Goal: Information Seeking & Learning: Learn about a topic

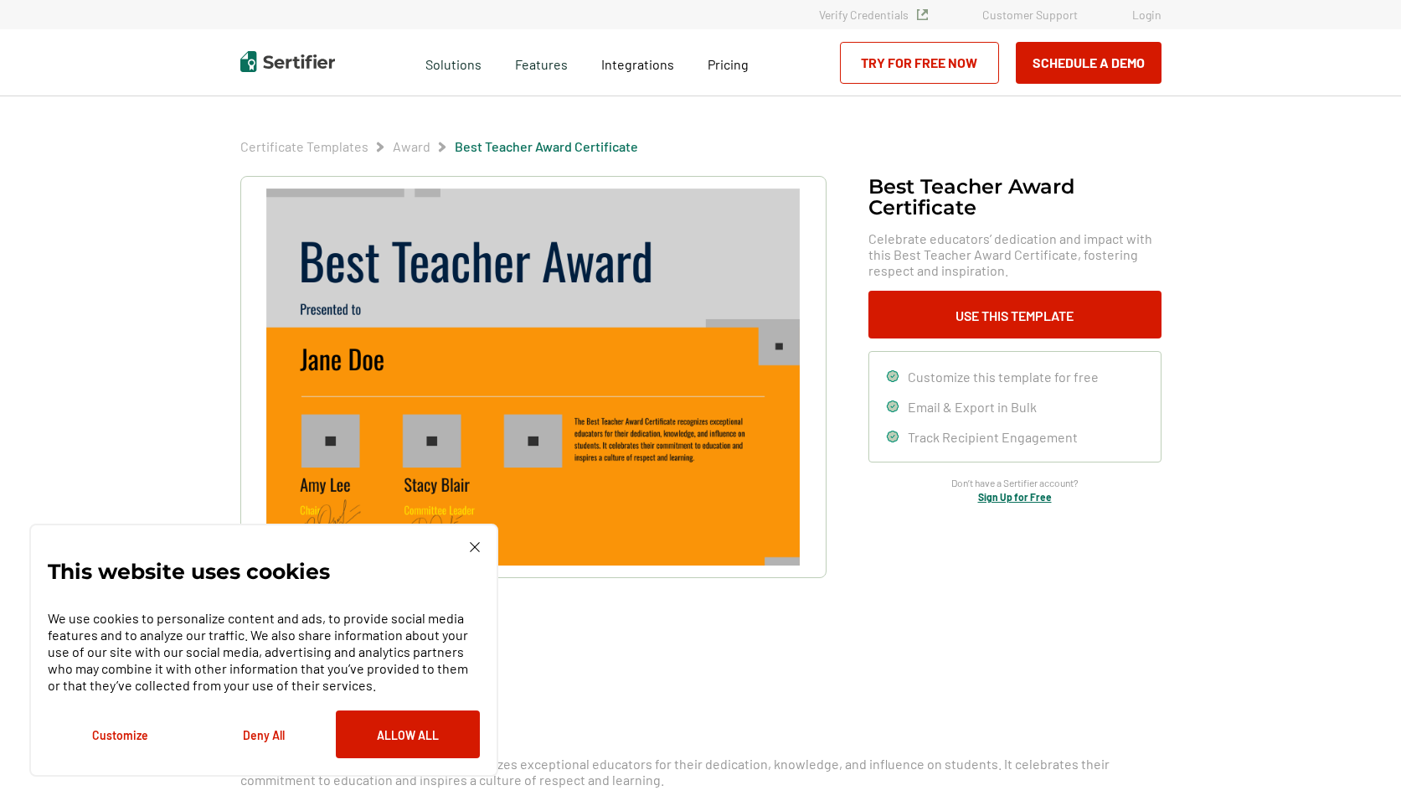
scroll to position [33, 0]
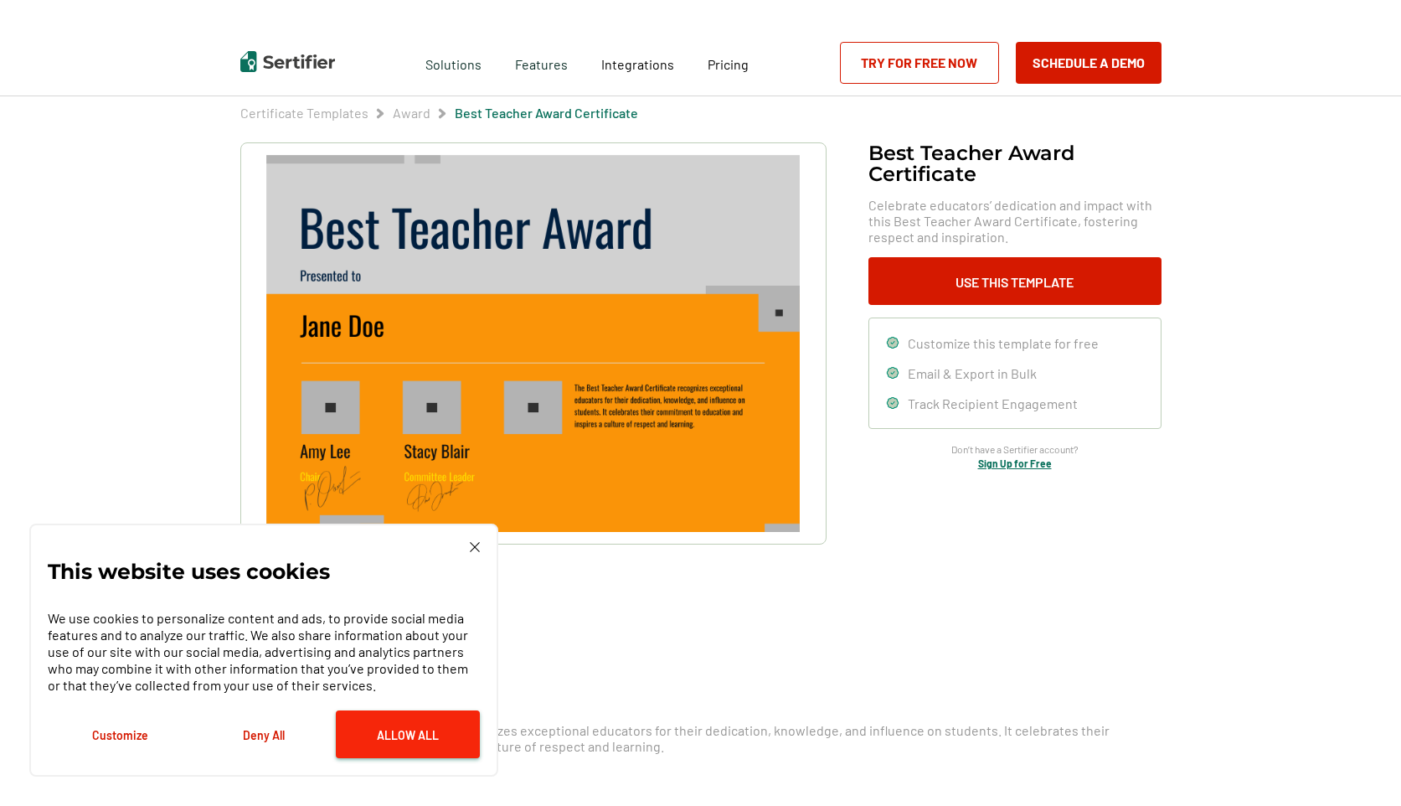
click at [426, 733] on button "Allow All" at bounding box center [408, 734] width 144 height 48
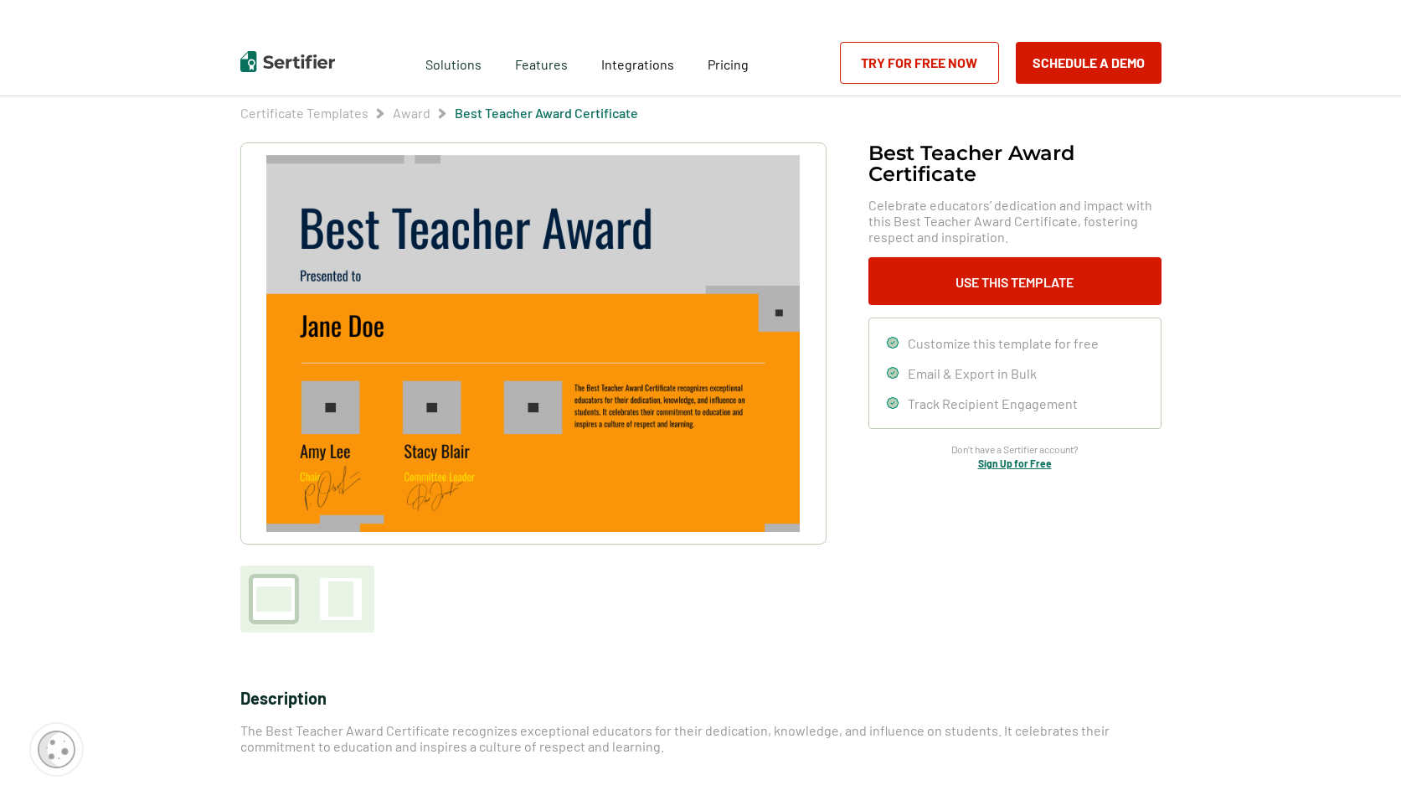
click at [495, 646] on div "Best Teacher Award Certificate​ Celebrate educators’ dedication and impact with…" at bounding box center [700, 545] width 921 height 807
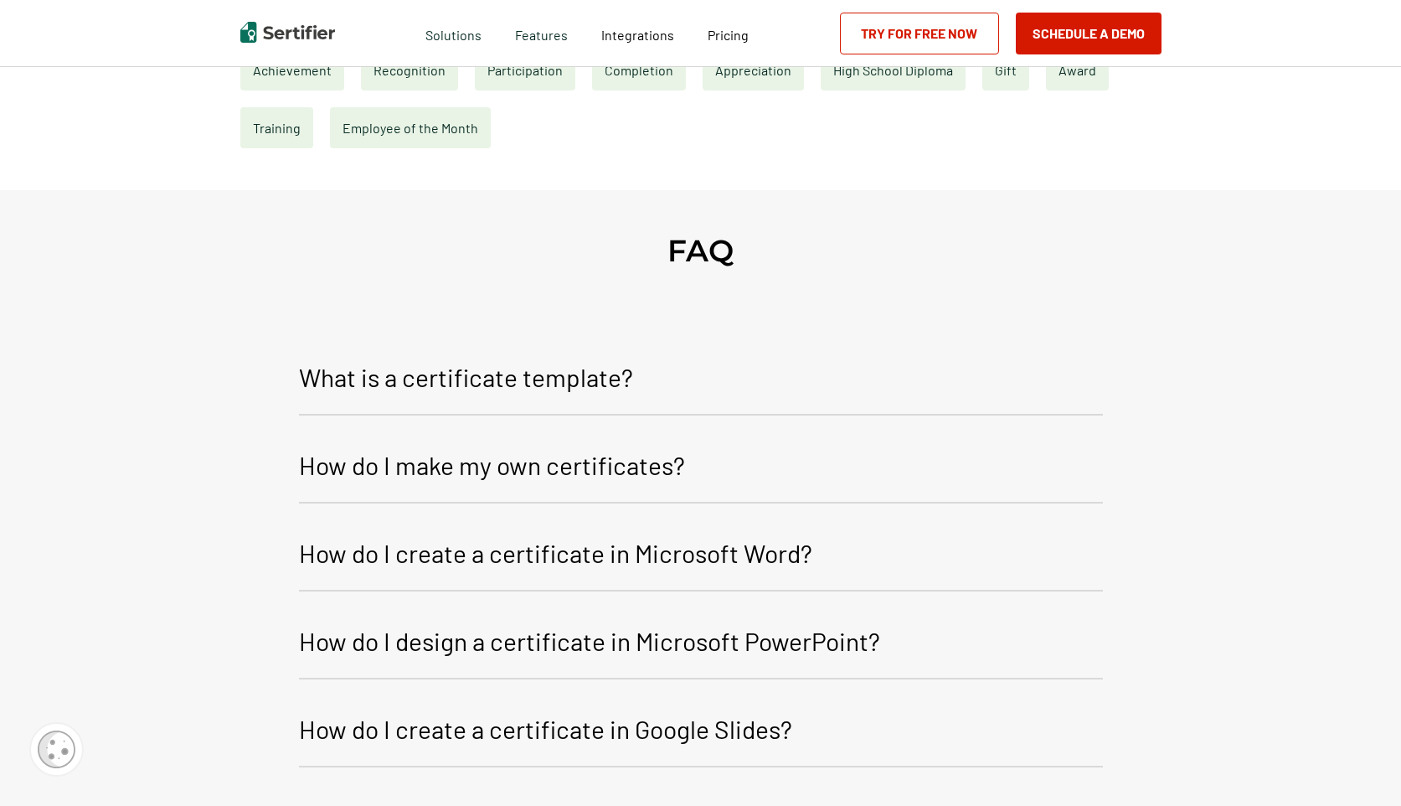
scroll to position [837, 0]
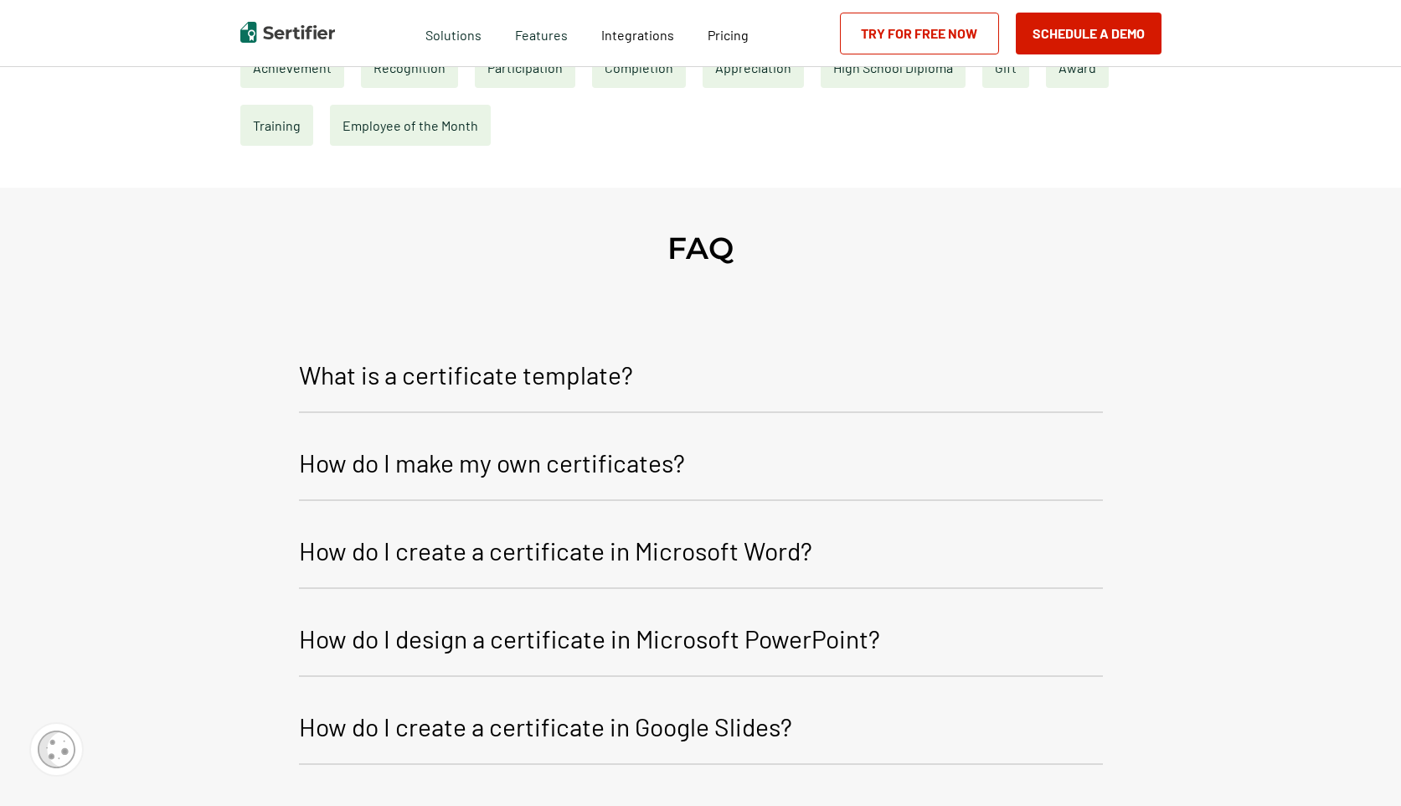
click at [476, 377] on p "What is a certificate template?" at bounding box center [466, 374] width 334 height 40
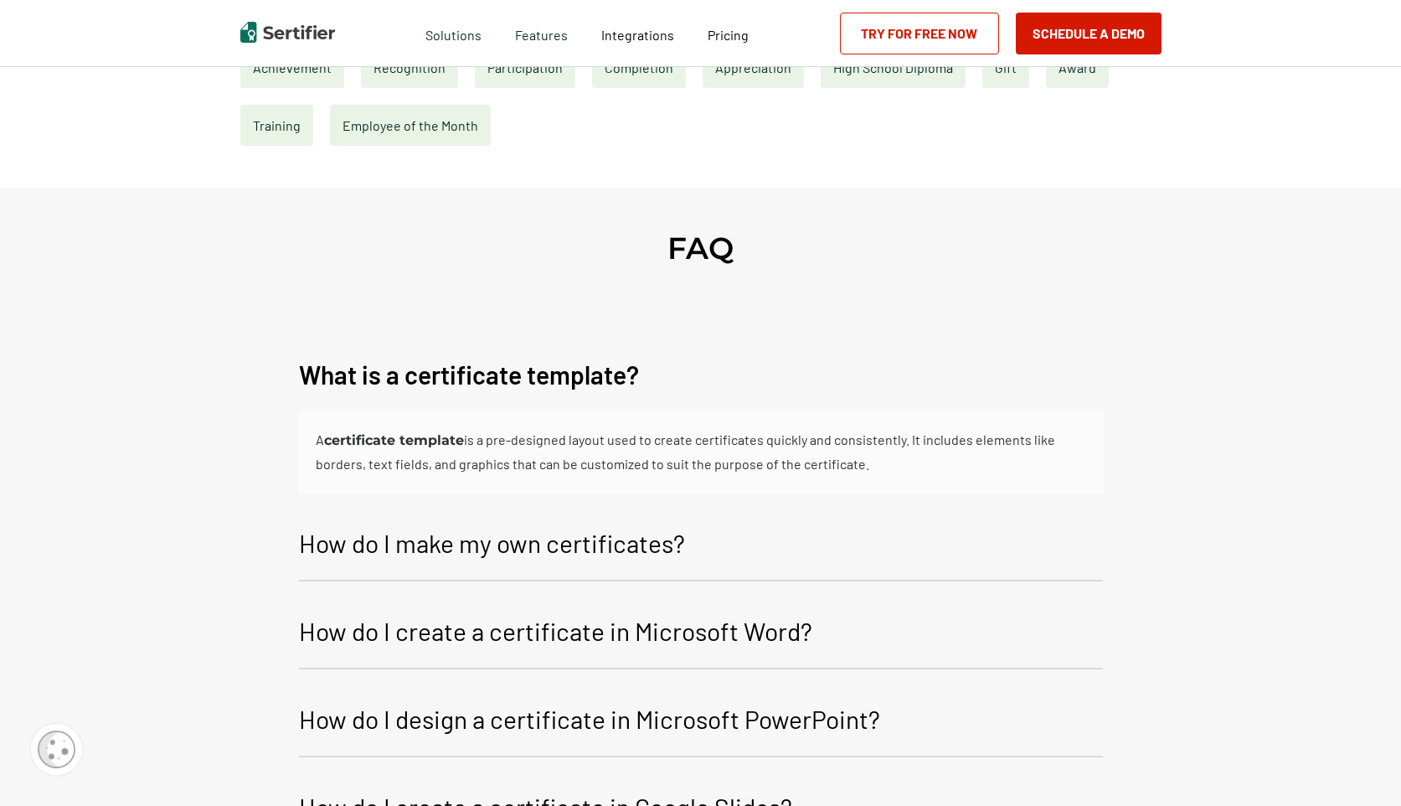
click at [523, 542] on p "How do I make my own certificates?" at bounding box center [492, 543] width 386 height 40
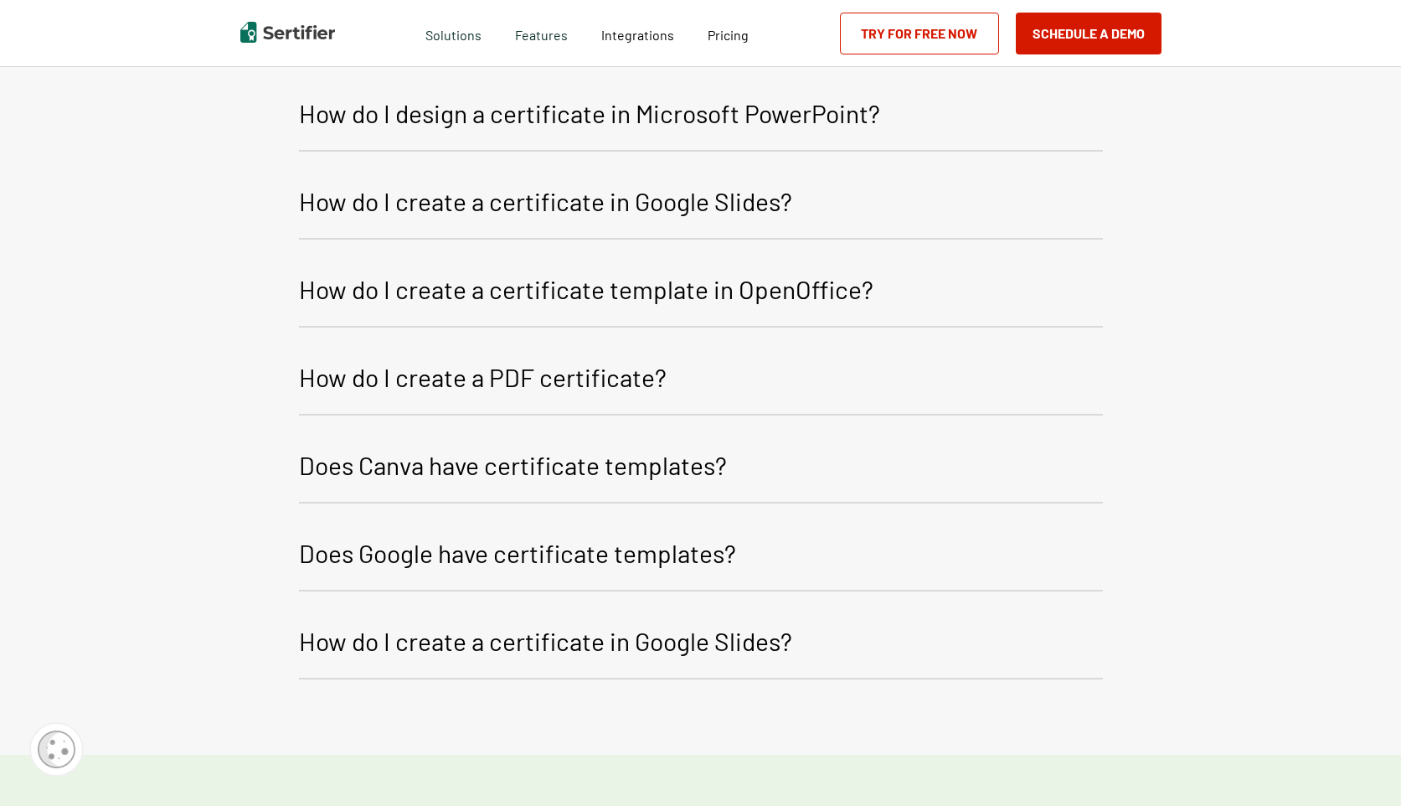
scroll to position [1541, 0]
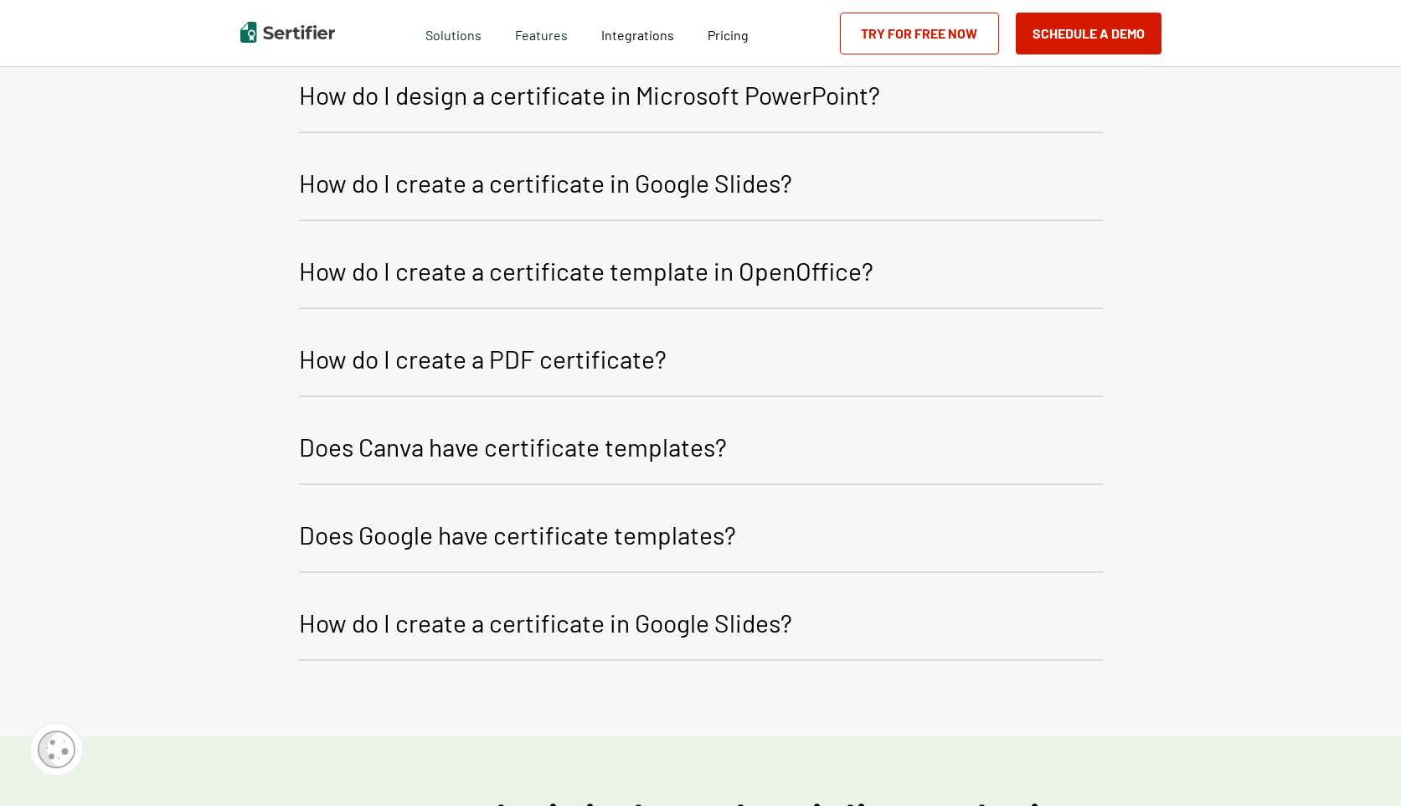
click at [526, 540] on p "Does Google have certificate templates?" at bounding box center [517, 534] width 437 height 40
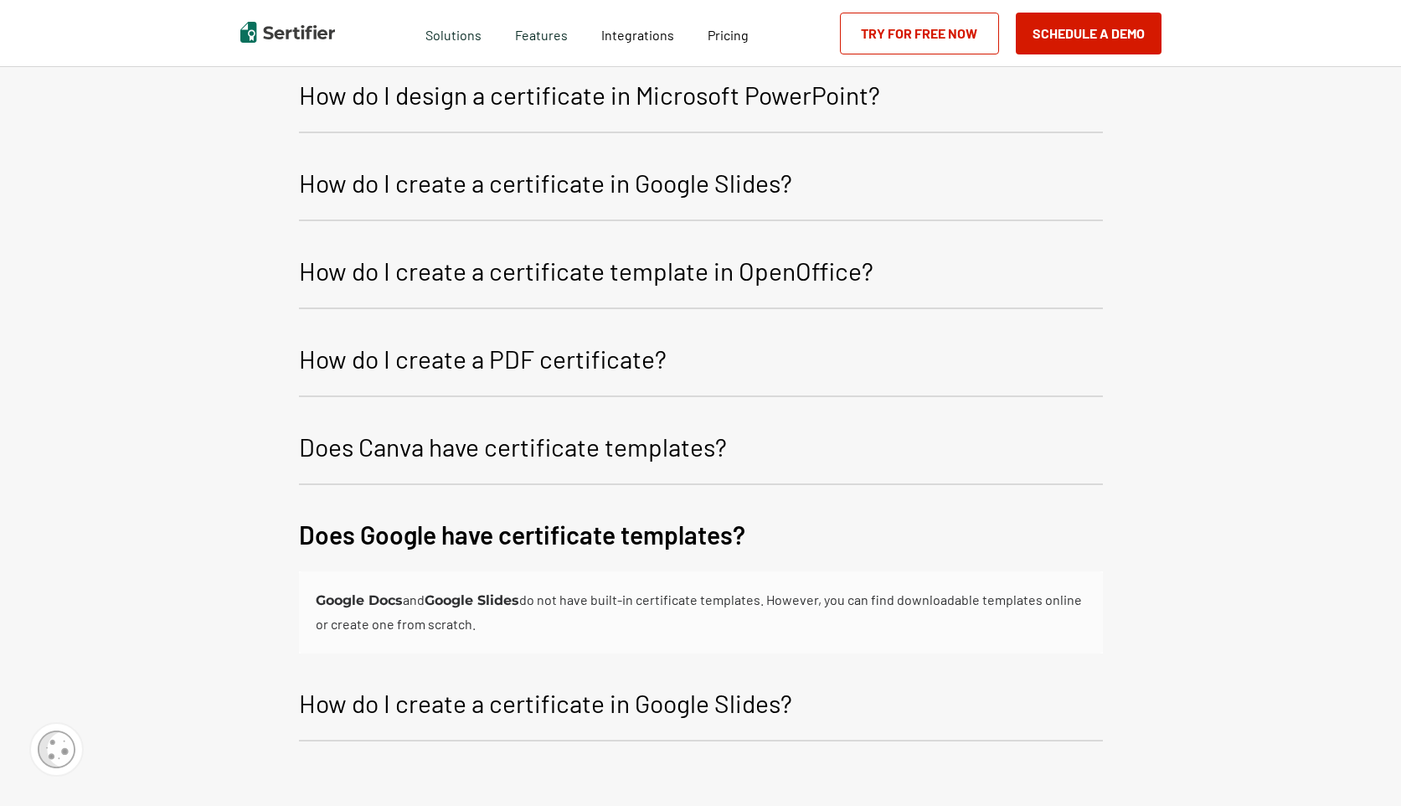
click at [472, 447] on p "Does Canva have certificate templates?" at bounding box center [513, 446] width 428 height 40
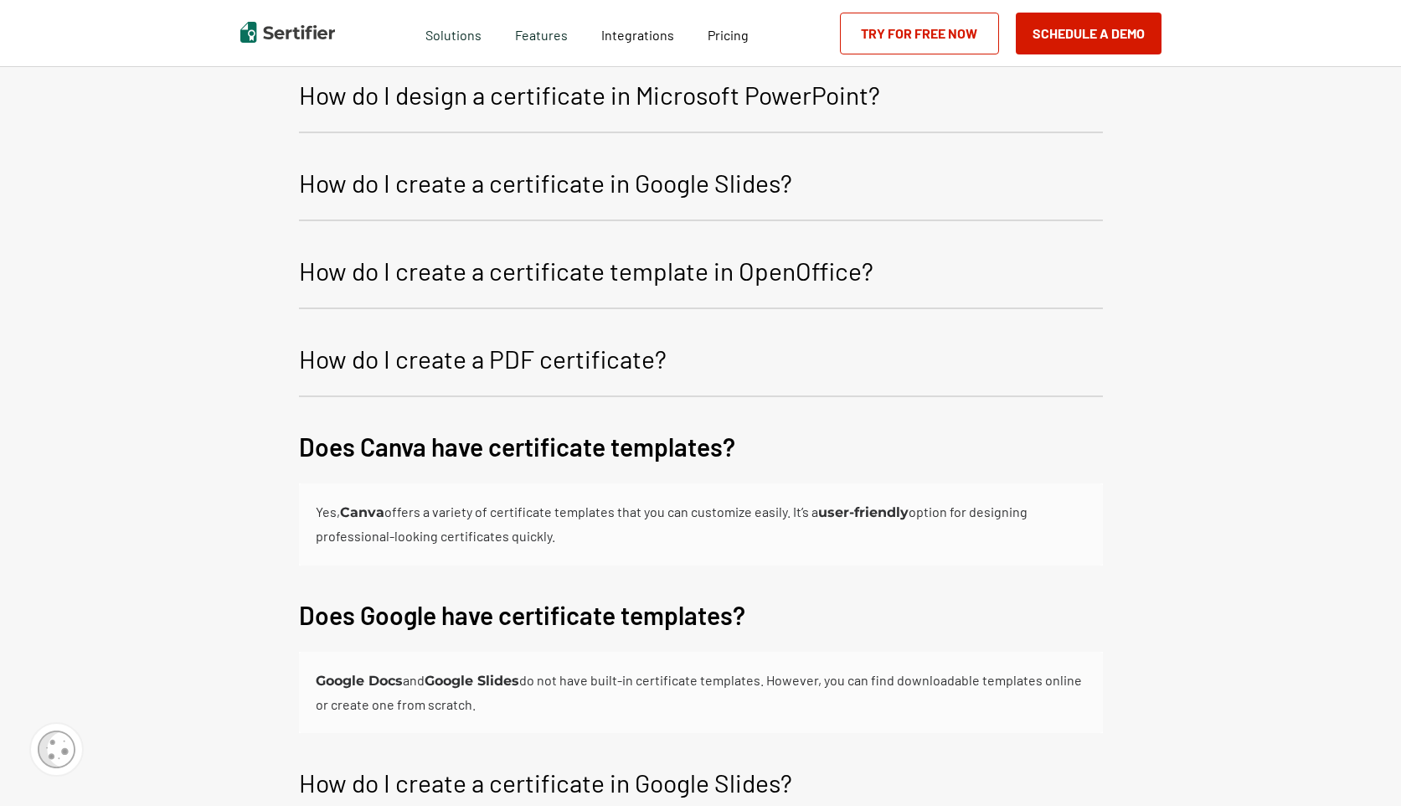
click at [472, 447] on p "Does Canva have certificate templates?" at bounding box center [517, 446] width 436 height 40
